Goal: Task Accomplishment & Management: Manage account settings

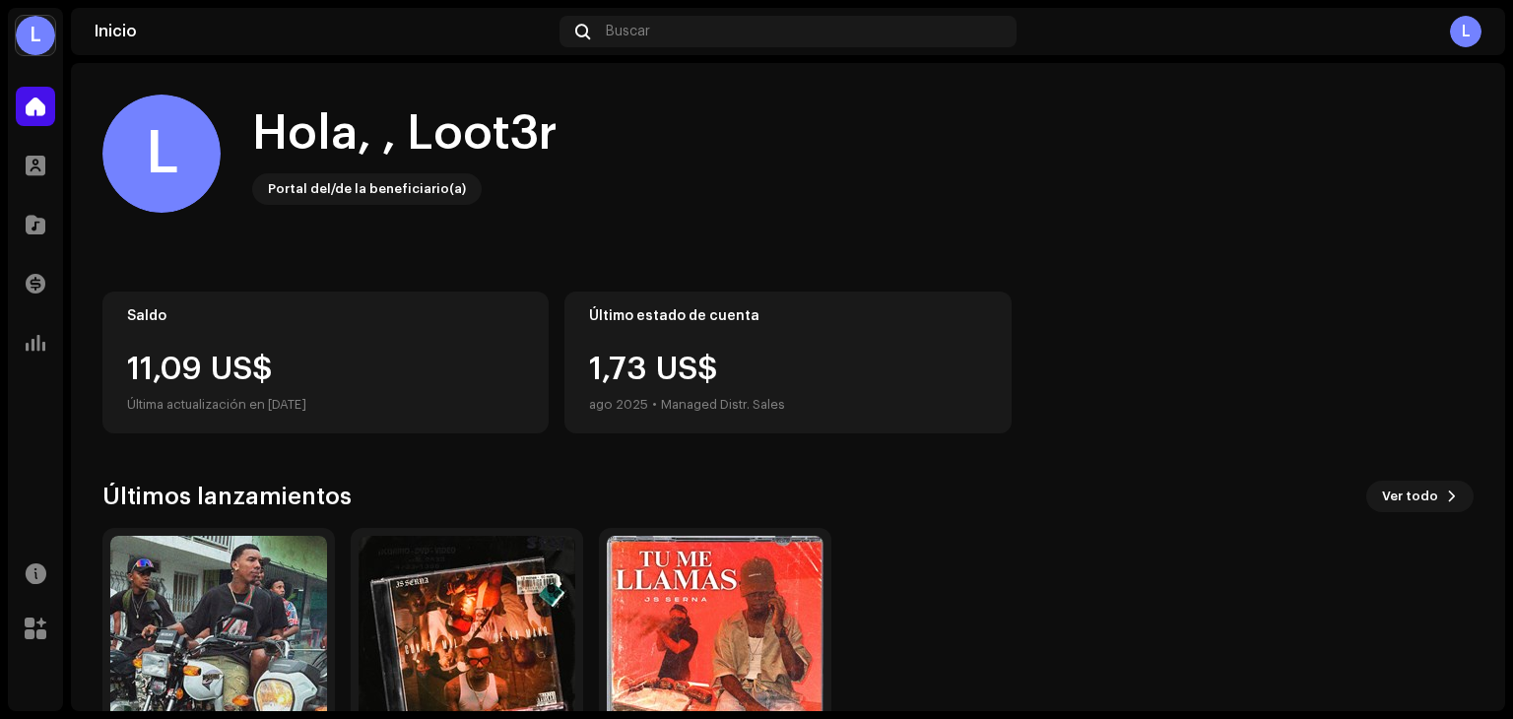
scroll to position [132, 0]
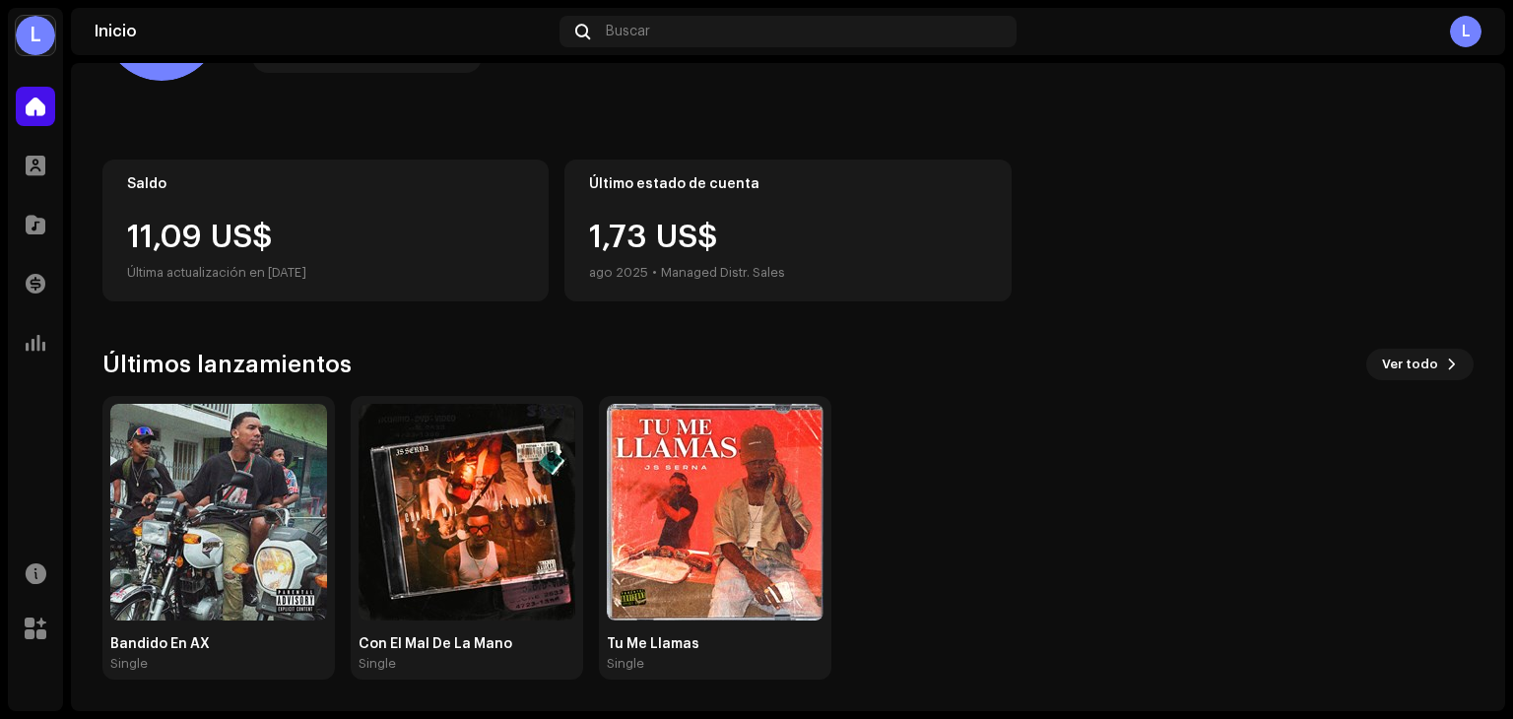
click at [341, 412] on div "Bandido En AX Single Con El Mal De La Mano Single Tu Me Llamas Single" at bounding box center [780, 538] width 1371 height 284
click at [162, 591] on img at bounding box center [218, 512] width 217 height 217
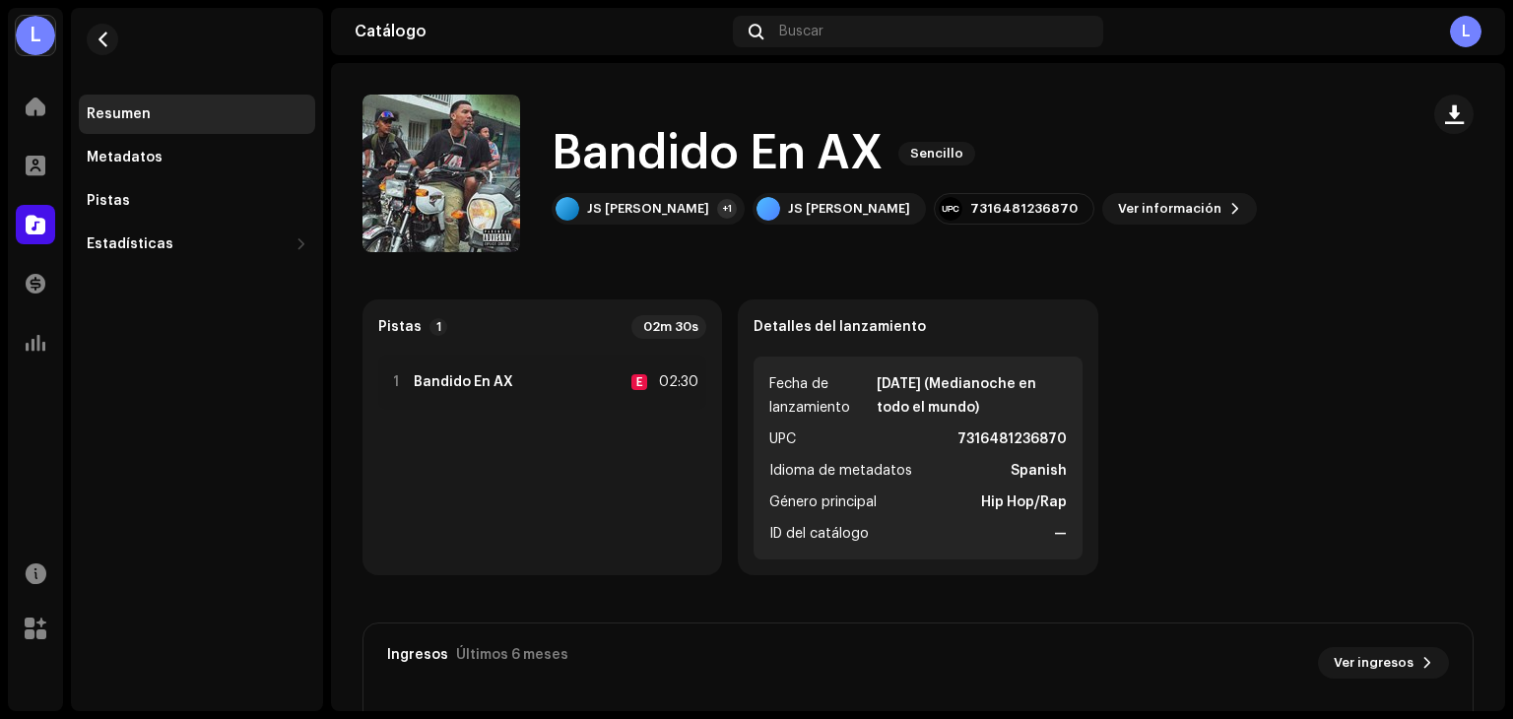
click at [741, 398] on div "Detalles del lanzamiento Fecha de lanzamiento [DATE] (Medianoche en todo el mun…" at bounding box center [918, 437] width 360 height 276
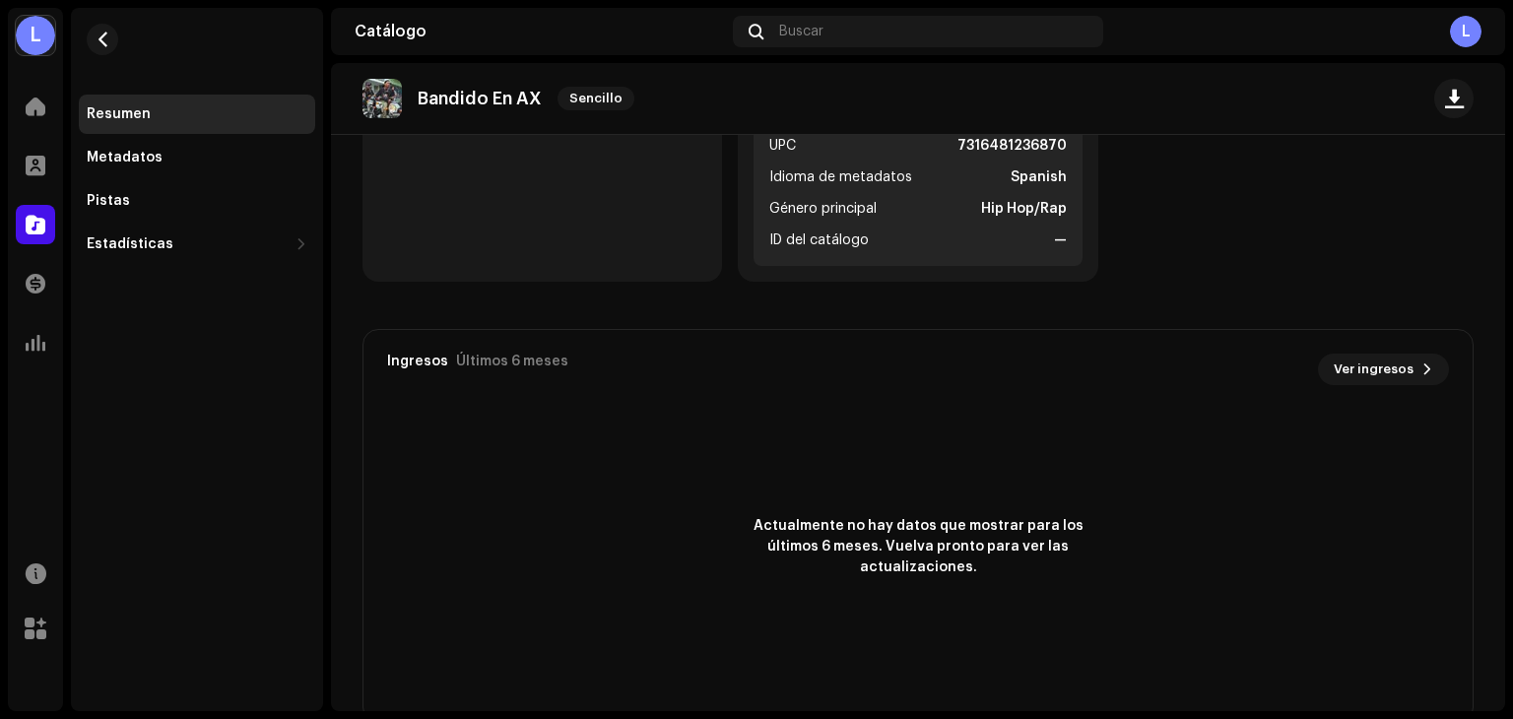
scroll to position [337, 0]
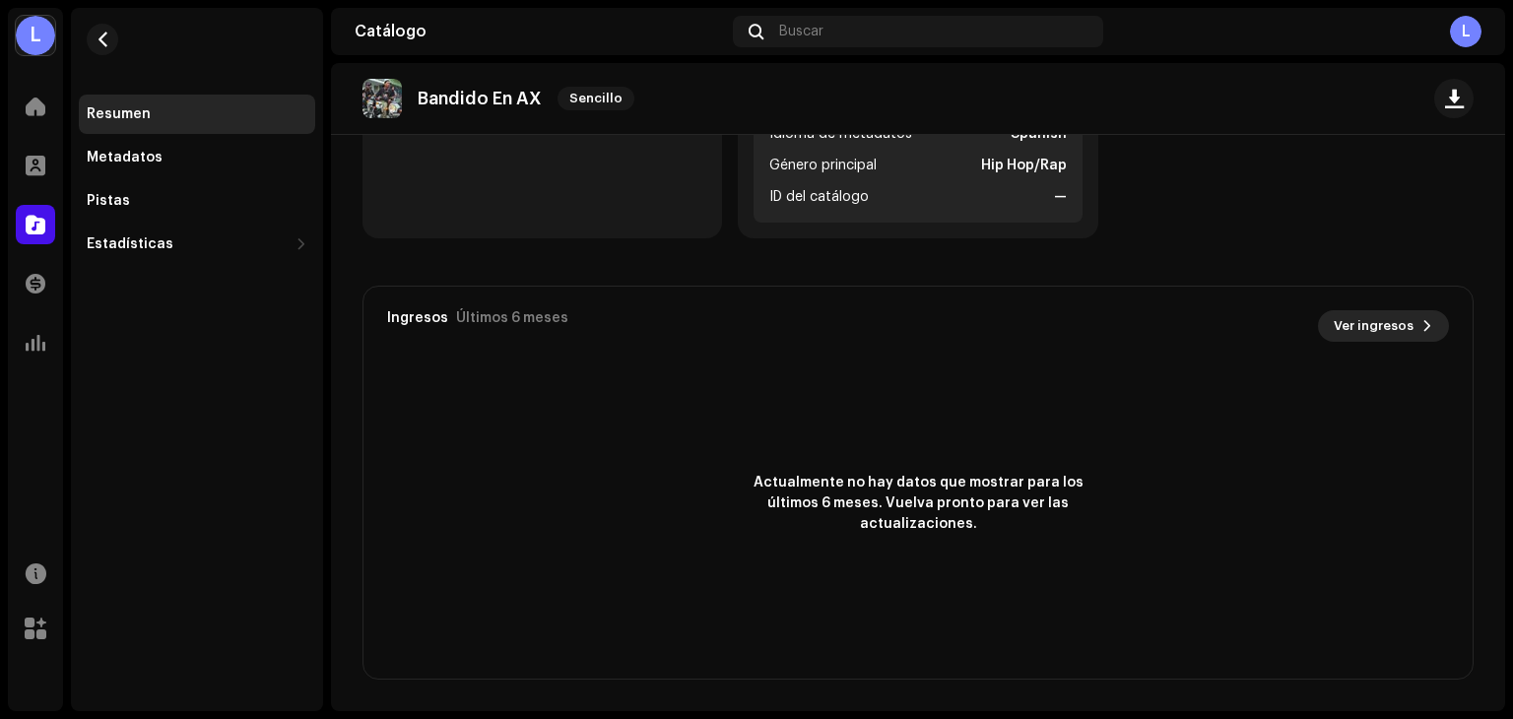
click at [1345, 323] on span "Ver ingresos" at bounding box center [1374, 325] width 80 height 39
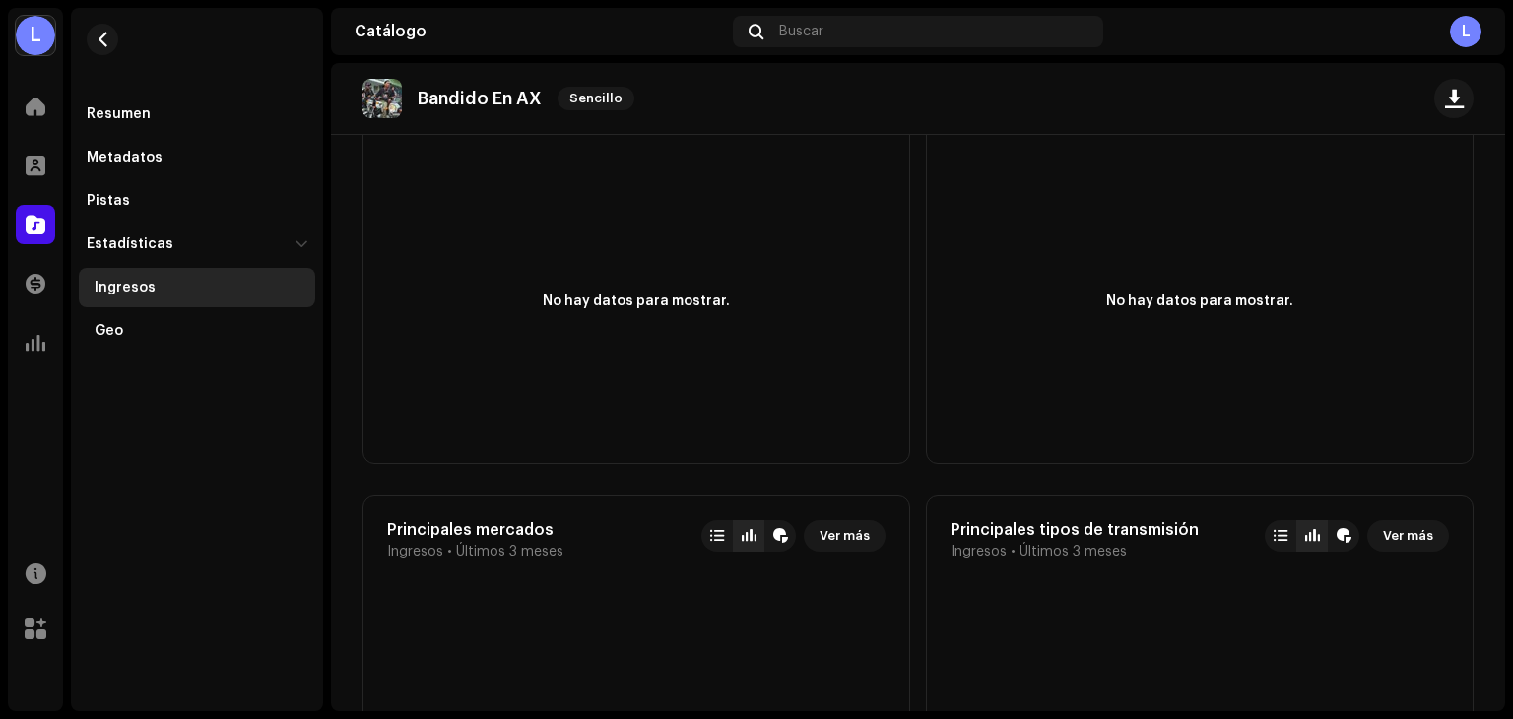
scroll to position [1281, 0]
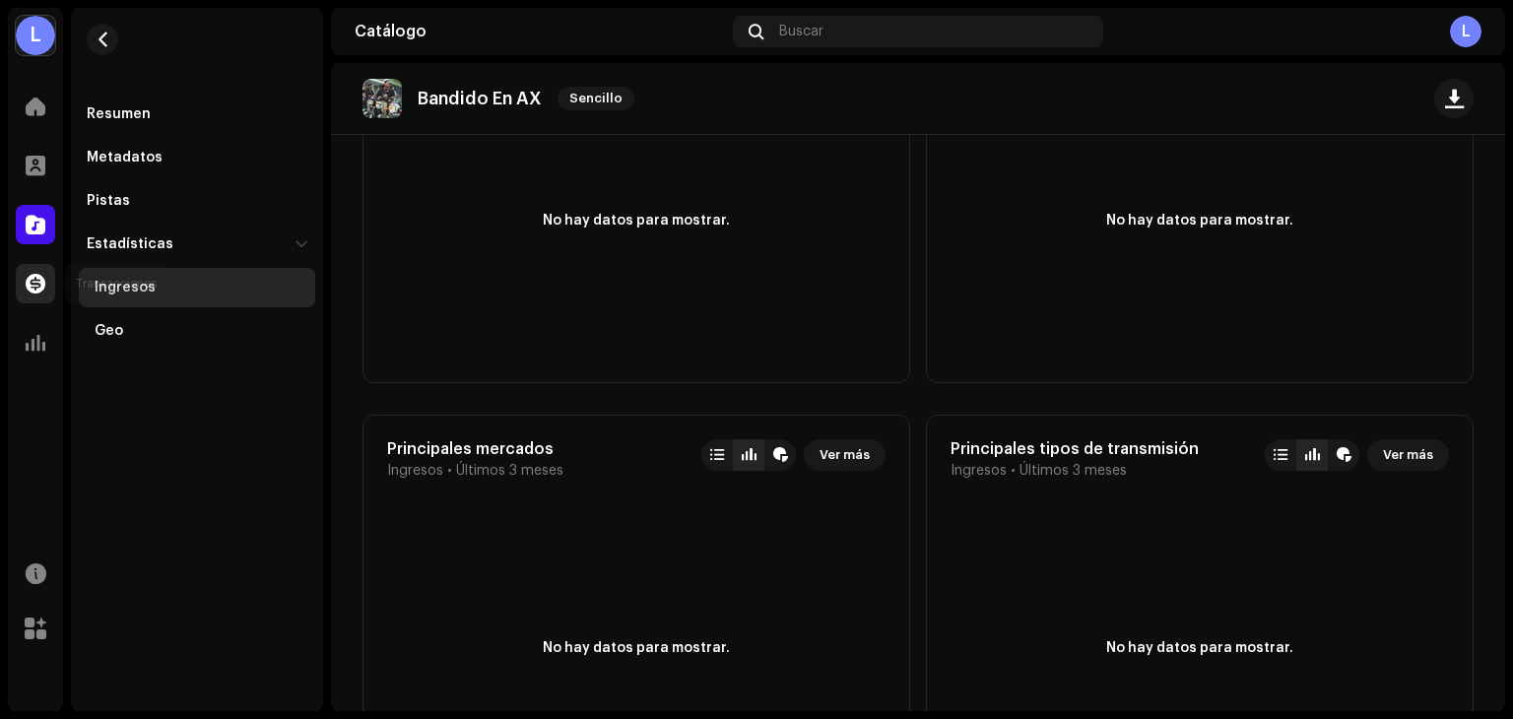
click at [32, 276] on span at bounding box center [36, 284] width 20 height 16
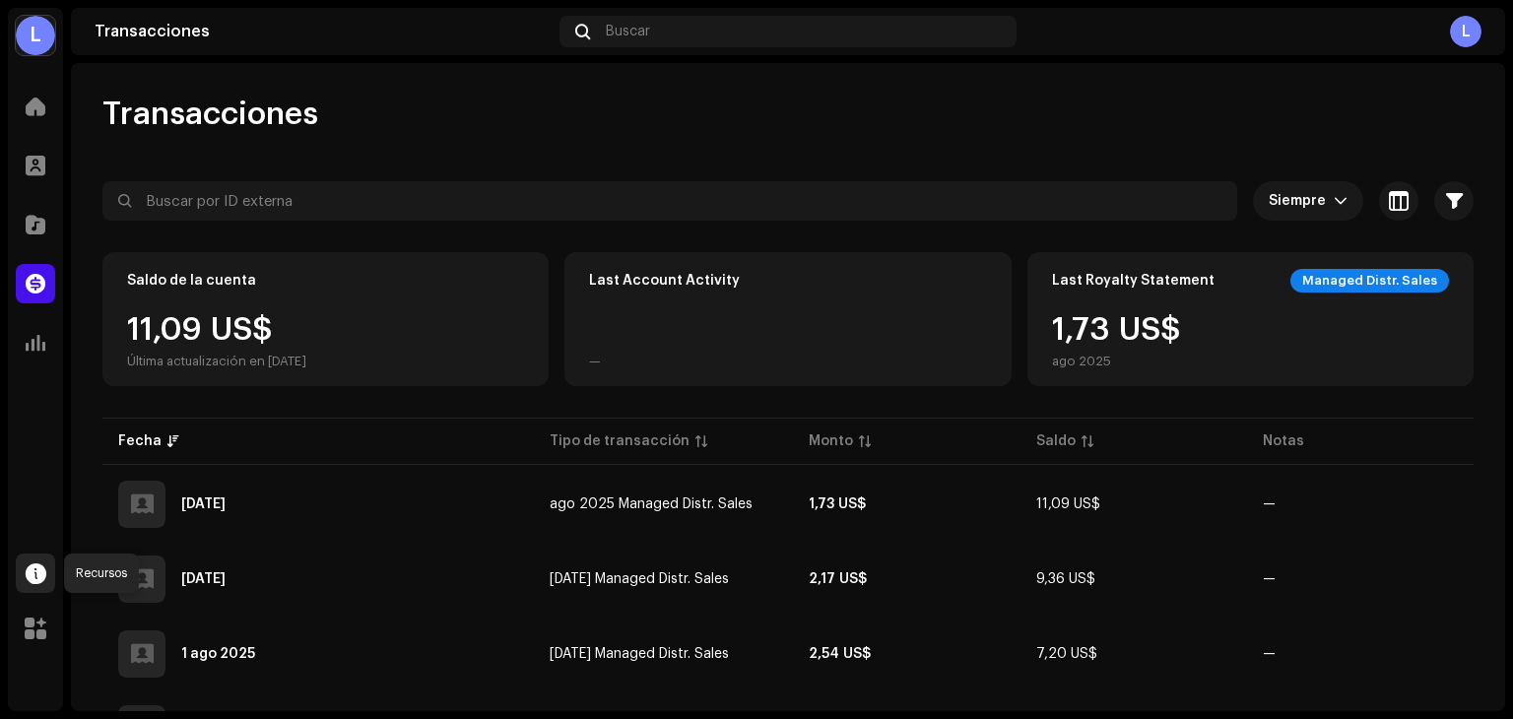
click at [35, 568] on span at bounding box center [36, 573] width 21 height 16
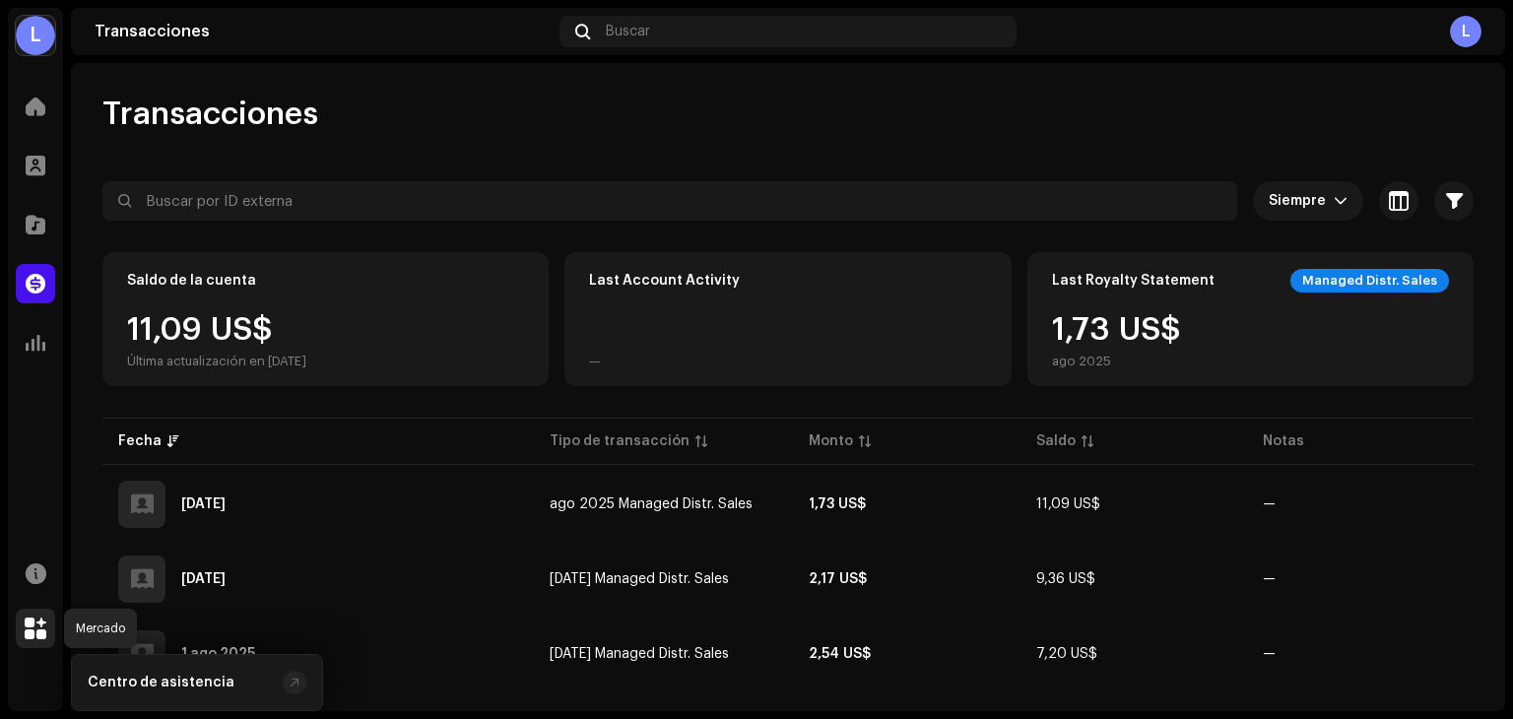
click at [39, 629] on span at bounding box center [36, 629] width 22 height 16
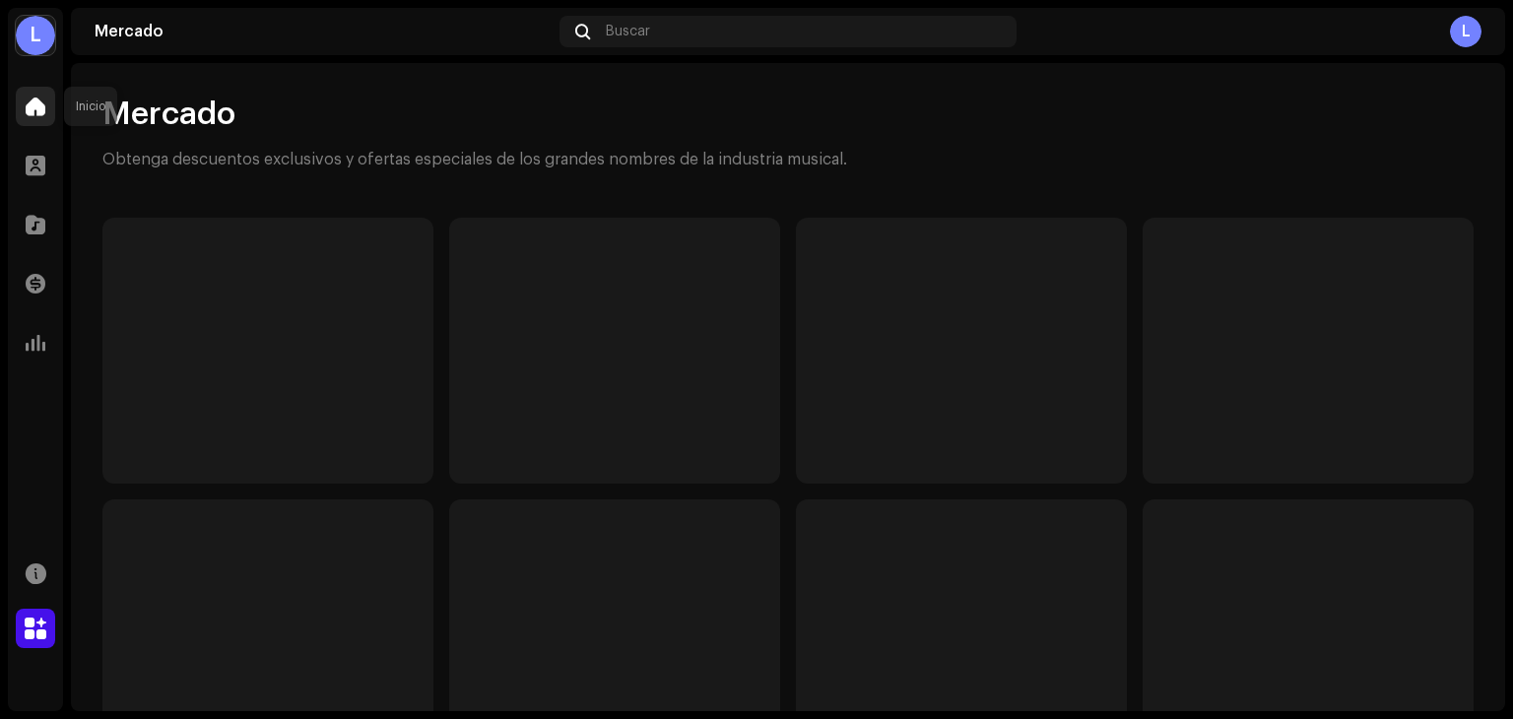
drag, startPoint x: 43, startPoint y: 108, endPoint x: 42, endPoint y: 119, distance: 10.9
click at [43, 108] on span at bounding box center [36, 107] width 20 height 16
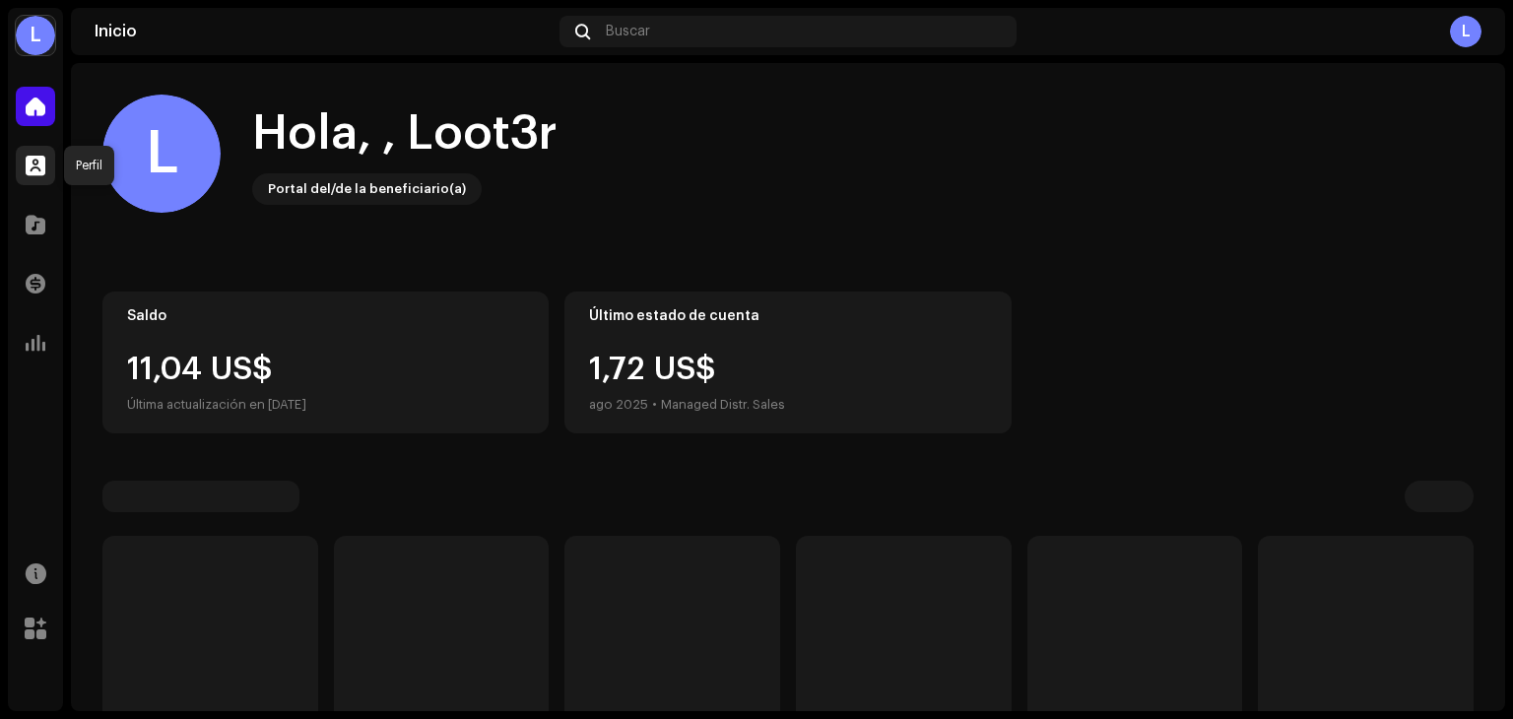
click at [31, 159] on span at bounding box center [36, 166] width 20 height 16
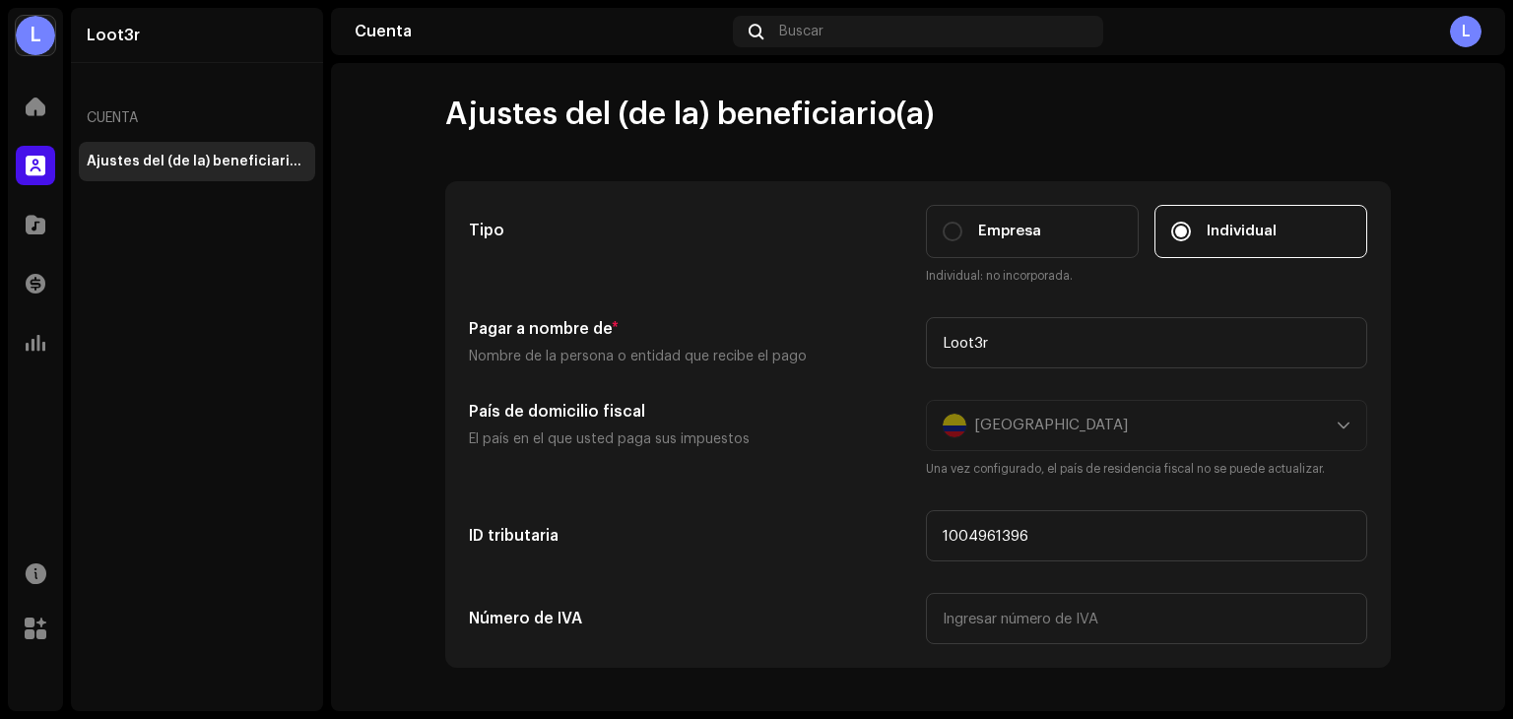
click at [1026, 439] on div "Colombia Una vez configurado, el país de residencia fiscal no se puede actualiz…" at bounding box center [1146, 439] width 441 height 79
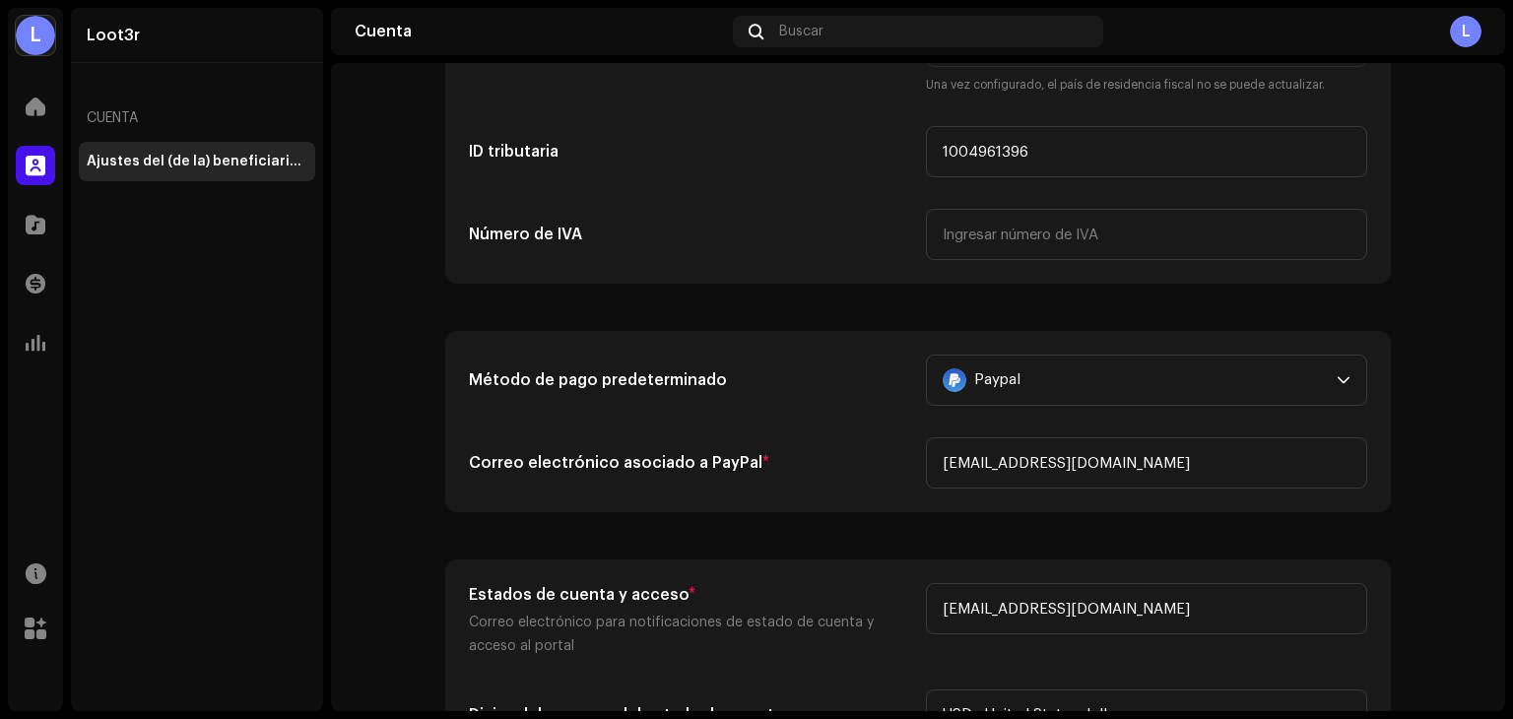
scroll to position [591, 0]
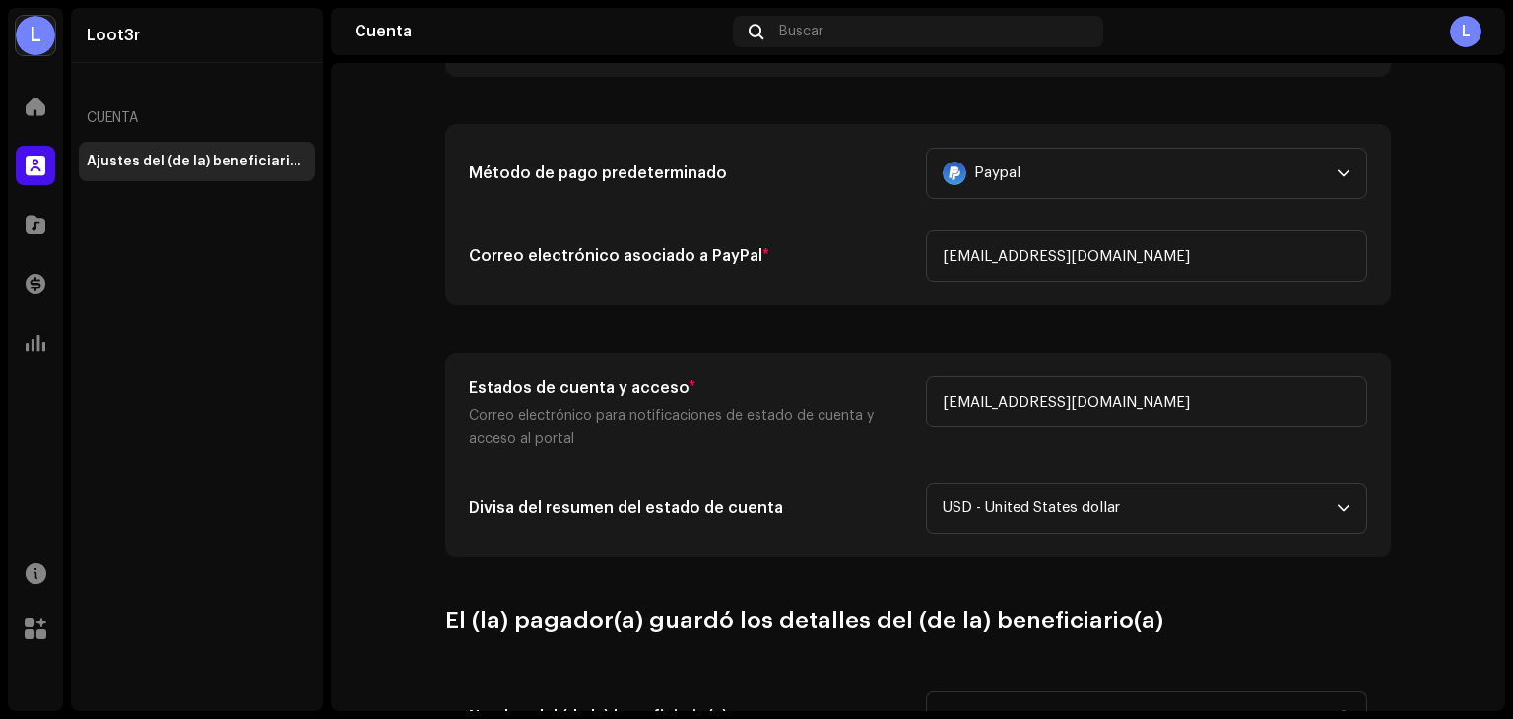
drag, startPoint x: 725, startPoint y: 452, endPoint x: 426, endPoint y: 383, distance: 307.3
click at [426, 383] on div "Ajustes del (de la) beneficiario(a) Tipo Empresa Individual Individual: no inco…" at bounding box center [918, 301] width 1009 height 1594
click at [662, 432] on p "Correo electrónico para notificaciones de estado de cuenta y acceso al portal" at bounding box center [689, 427] width 441 height 47
click at [902, 470] on div "Estados de cuenta y acceso * Correo electrónico para notificaciones de estado d…" at bounding box center [918, 455] width 898 height 158
click at [1001, 509] on span "USD - United States dollar" at bounding box center [1140, 508] width 394 height 49
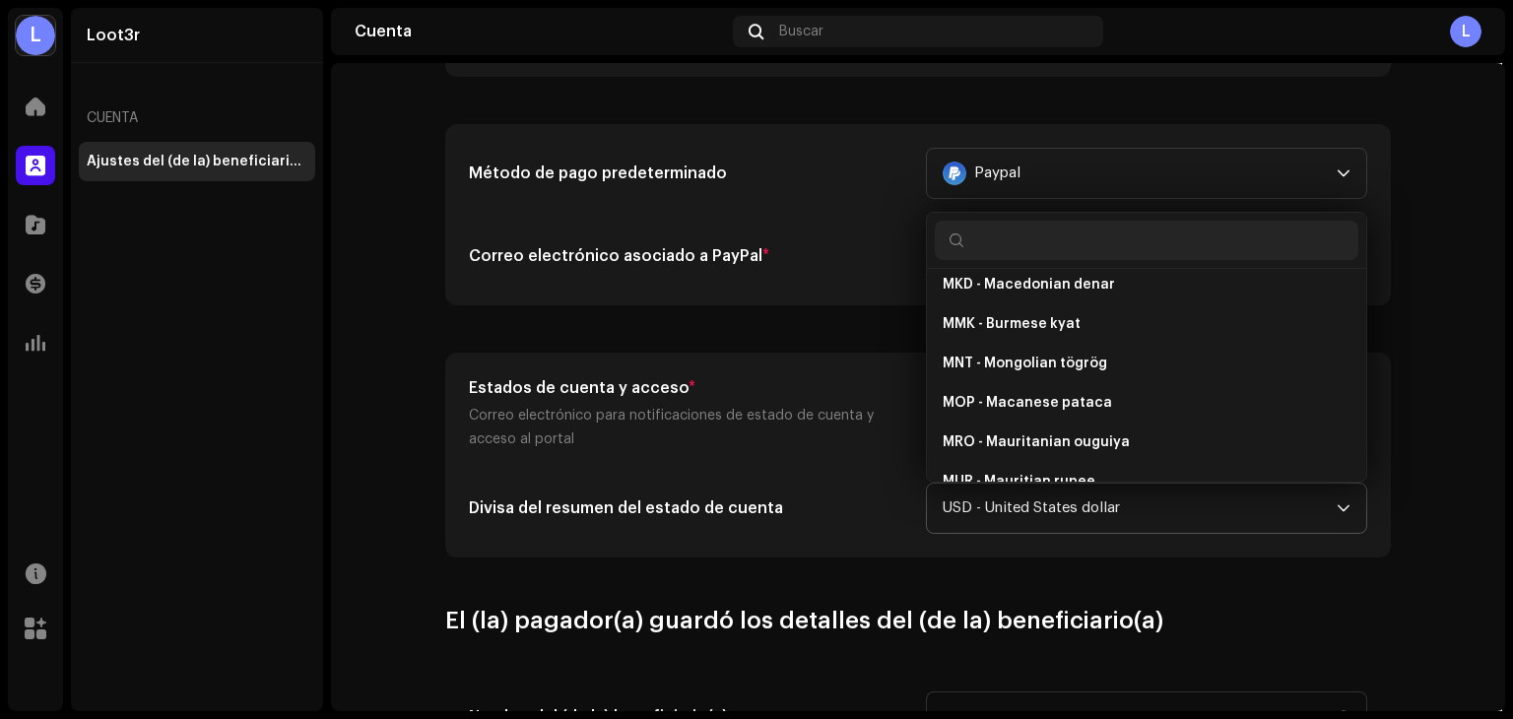
scroll to position [2199, 0]
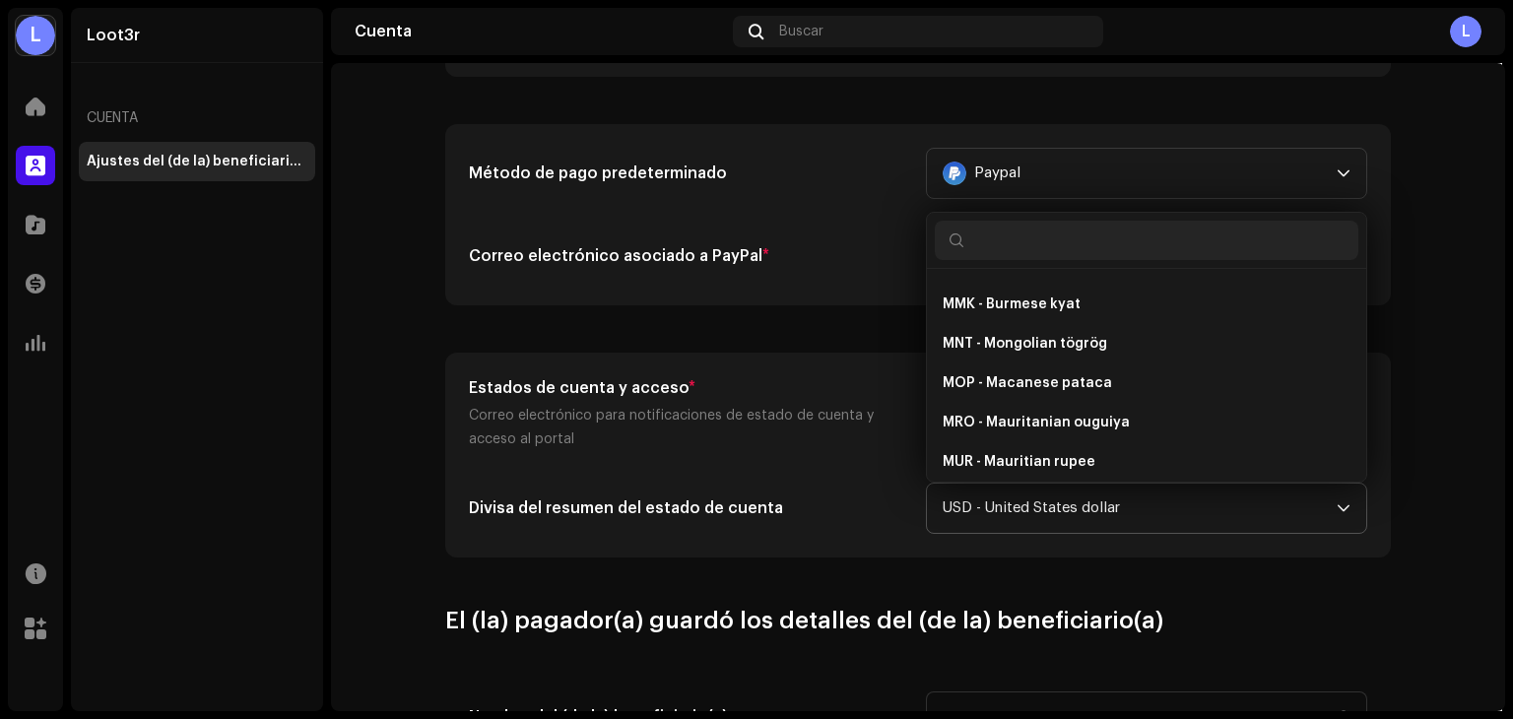
click at [1005, 525] on span "USD - United States dollar" at bounding box center [1140, 508] width 394 height 49
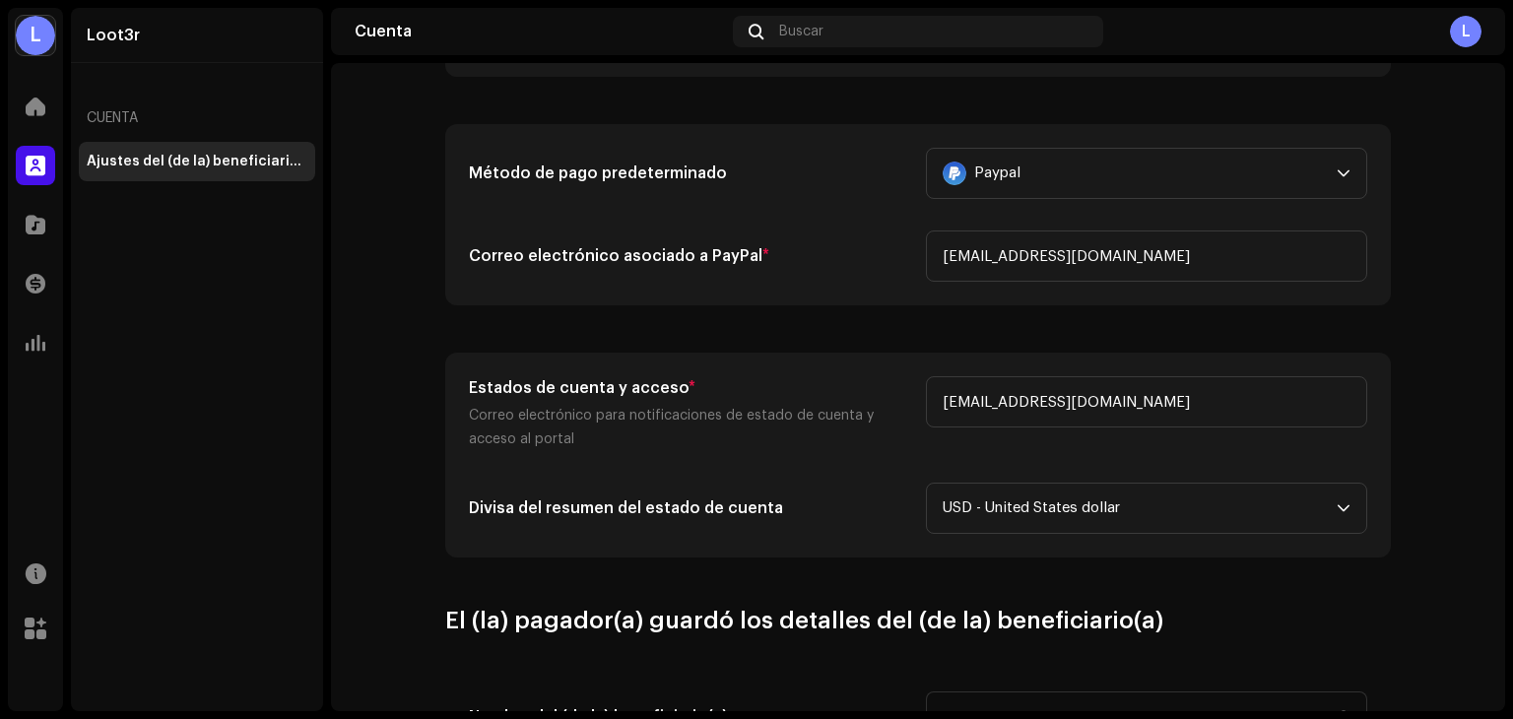
click at [729, 470] on div "Estados de cuenta y acceso * Correo electrónico para notificaciones de estado d…" at bounding box center [918, 455] width 898 height 158
drag, startPoint x: 513, startPoint y: 444, endPoint x: 593, endPoint y: 458, distance: 81.0
click at [589, 456] on div "Estados de cuenta y acceso * Correo electrónico para notificaciones de estado d…" at bounding box center [918, 455] width 944 height 203
click at [678, 472] on div "Estados de cuenta y acceso * Correo electrónico para notificaciones de estado d…" at bounding box center [918, 455] width 898 height 158
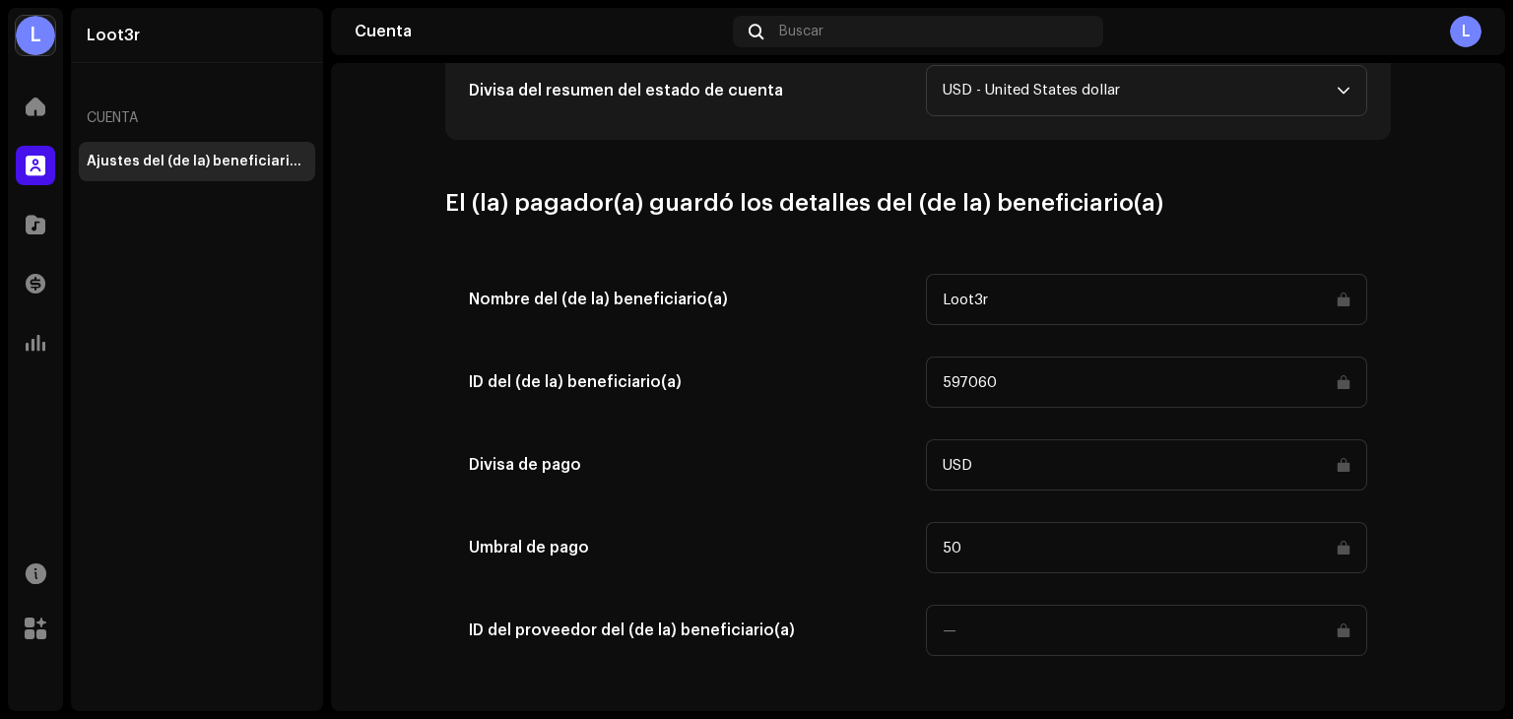
scroll to position [1022, 0]
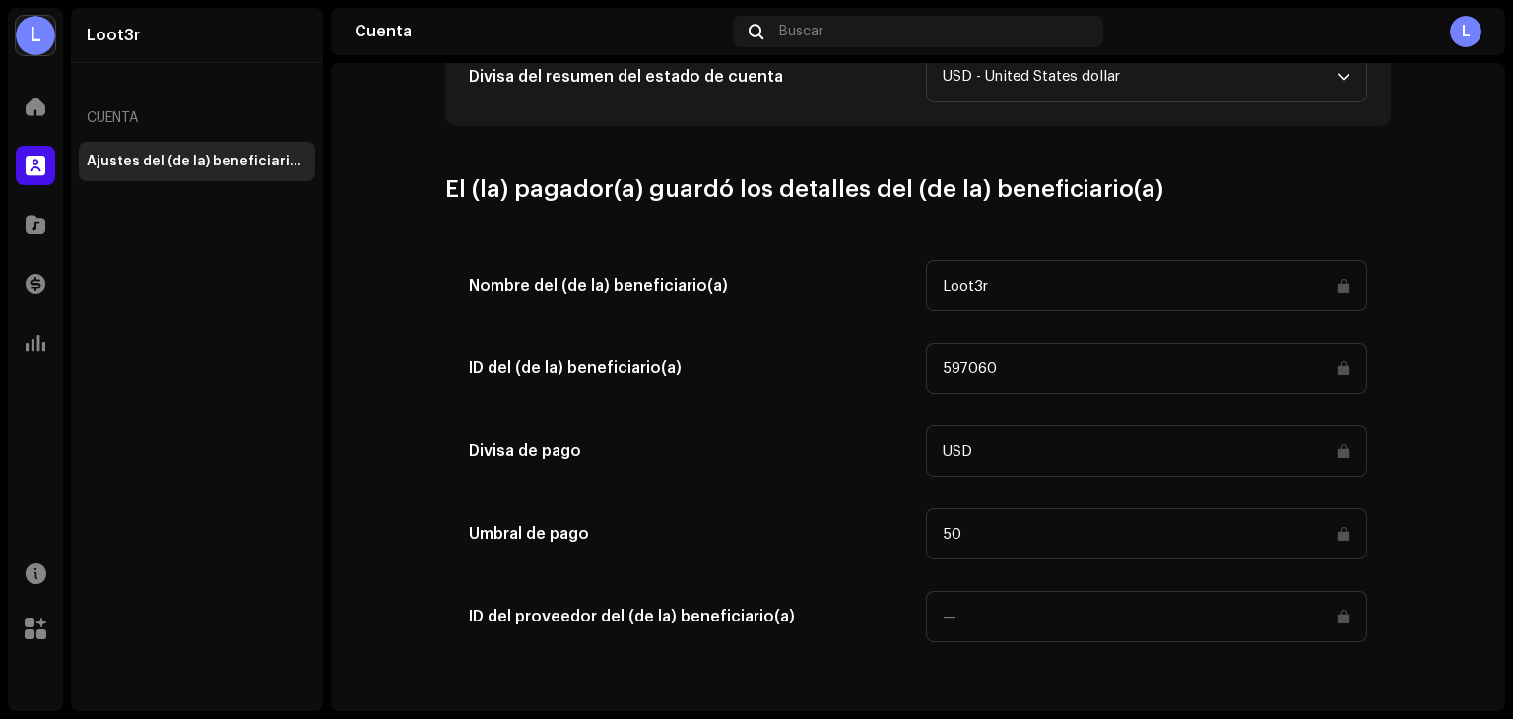
click at [981, 608] on input at bounding box center [1146, 616] width 441 height 51
click at [1005, 549] on input "50" at bounding box center [1146, 533] width 441 height 51
click at [1076, 352] on input "597060" at bounding box center [1146, 368] width 441 height 51
click at [1066, 380] on input "597060" at bounding box center [1146, 368] width 441 height 51
click at [1149, 285] on input "Loot3r" at bounding box center [1146, 285] width 441 height 51
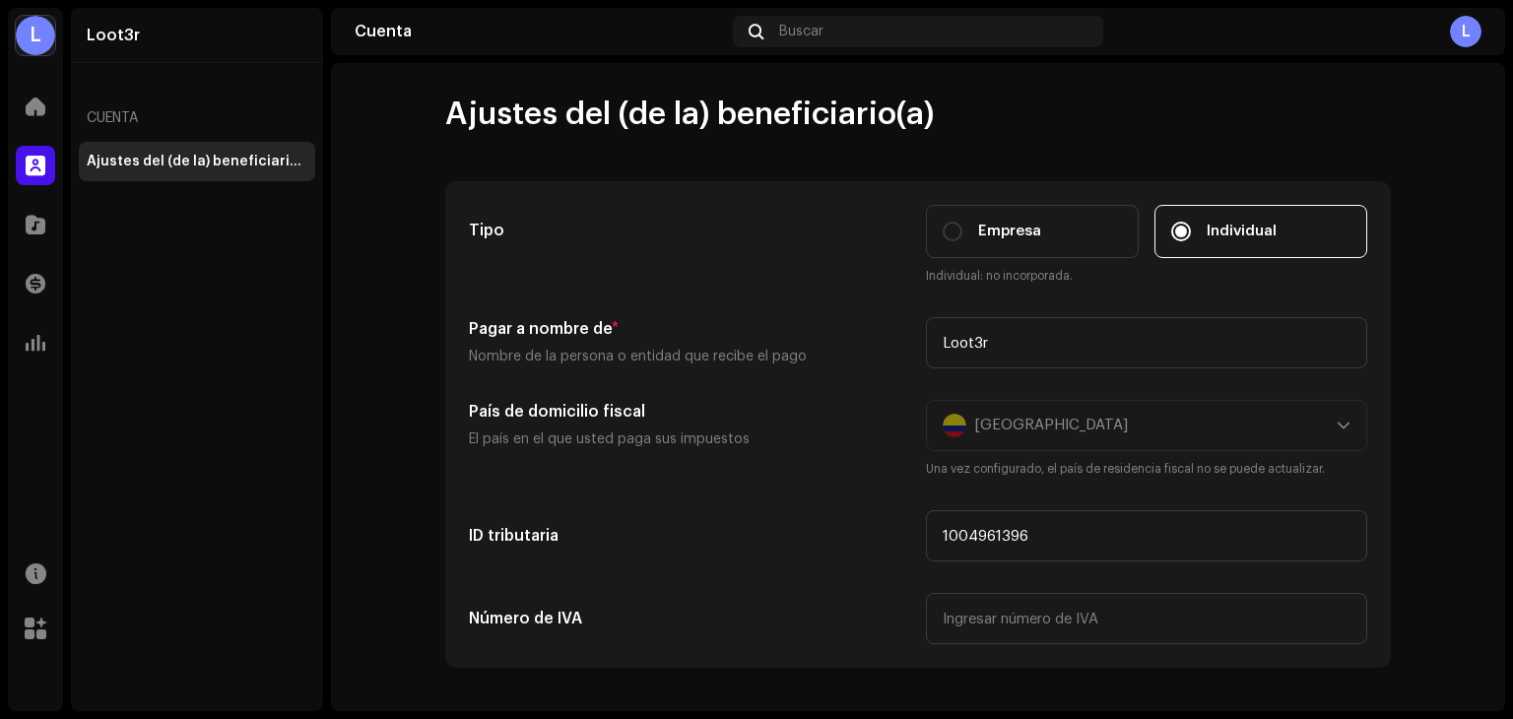
scroll to position [394, 0]
